Goal: Task Accomplishment & Management: Manage account settings

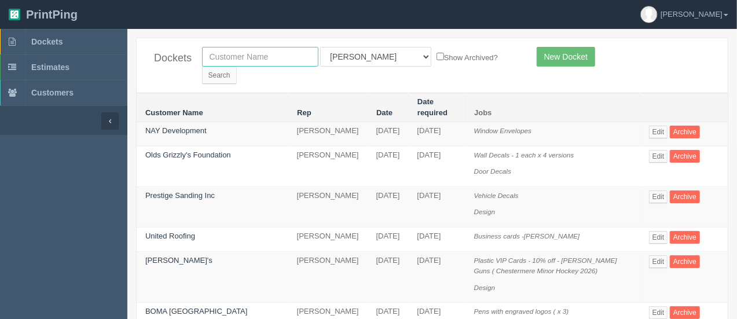
click at [225, 59] on input "text" at bounding box center [260, 57] width 116 height 20
type input "calgary pain"
click at [237, 67] on input "Search" at bounding box center [219, 75] width 35 height 17
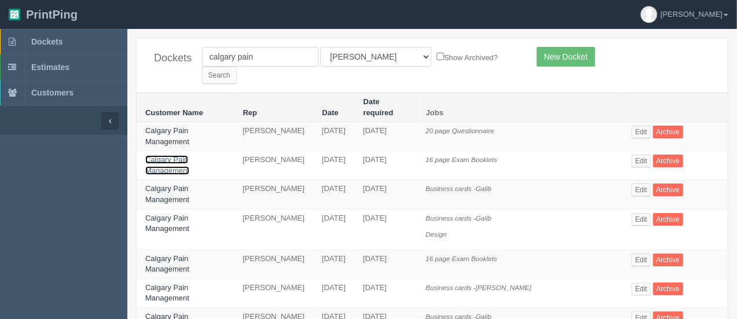
click at [179, 155] on link "Calgary Pain Management" at bounding box center [167, 165] width 44 height 20
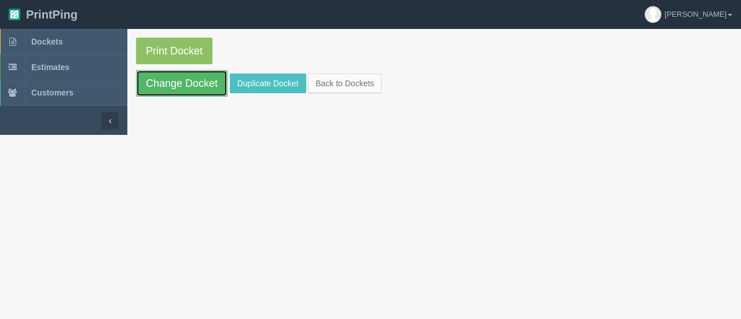
click at [181, 87] on link "Change Docket" at bounding box center [181, 83] width 91 height 27
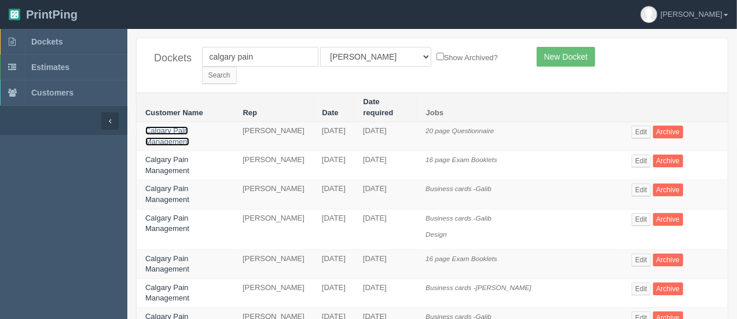
click at [173, 126] on link "Calgary Pain Management" at bounding box center [167, 136] width 44 height 20
click at [160, 126] on link "Calgary Pain Management" at bounding box center [167, 136] width 44 height 20
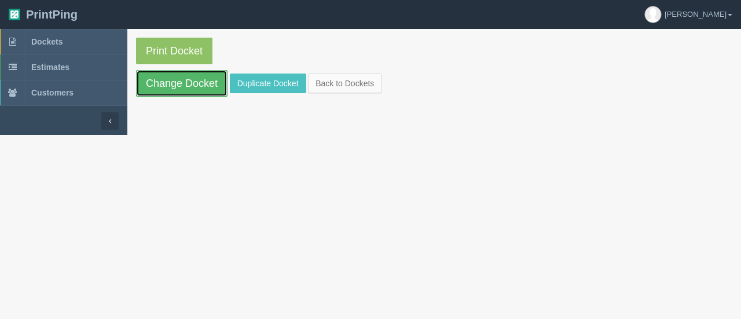
click at [168, 91] on link "Change Docket" at bounding box center [181, 83] width 91 height 27
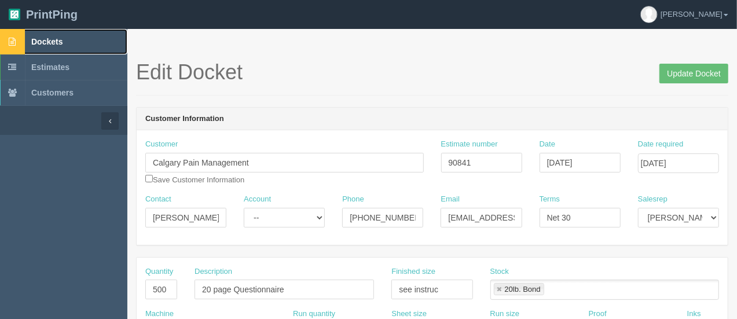
click at [34, 43] on span "Dockets" at bounding box center [46, 41] width 31 height 9
